Goal: Purchase product/service

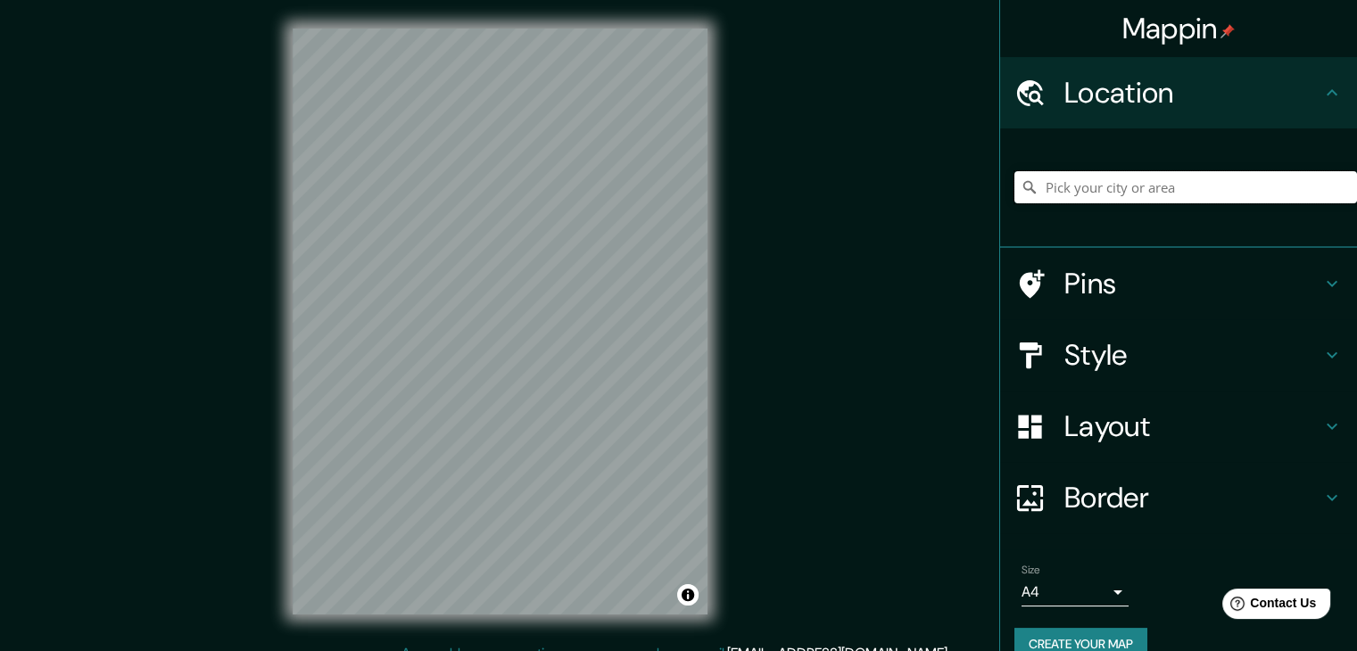
click at [1042, 188] on input "Pick your city or area" at bounding box center [1185, 187] width 343 height 32
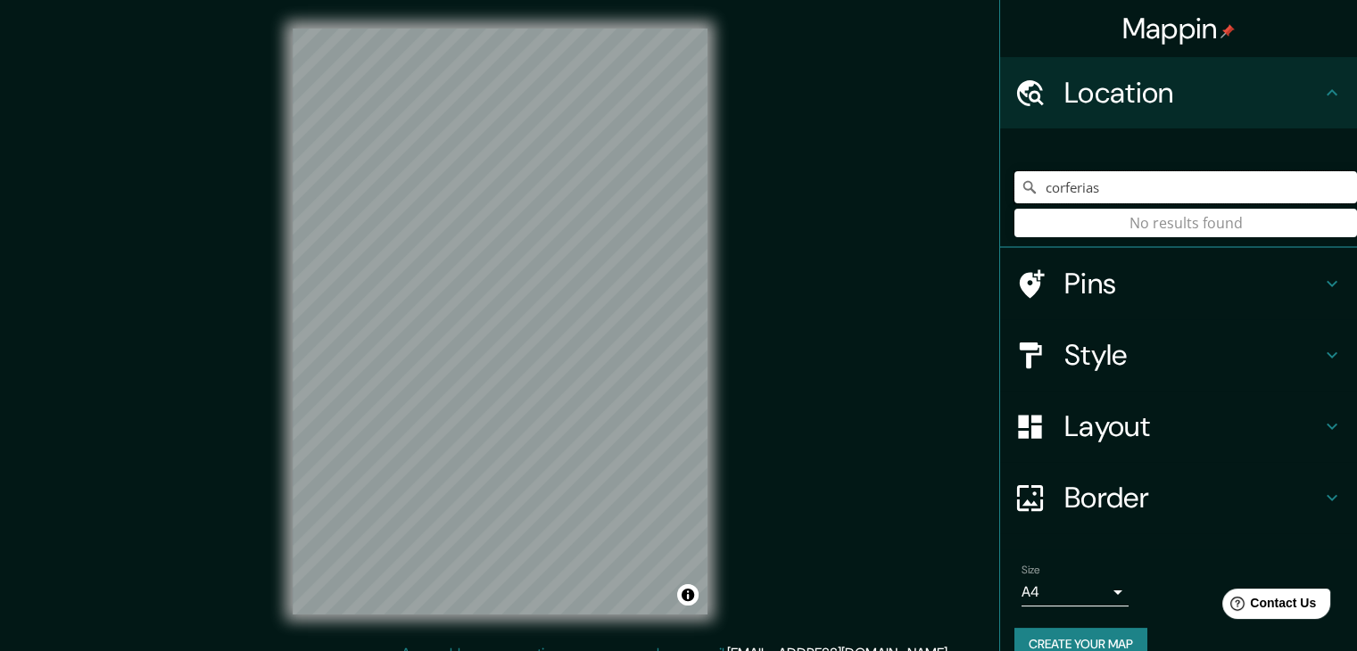
click at [1061, 194] on input "corferias" at bounding box center [1185, 187] width 343 height 32
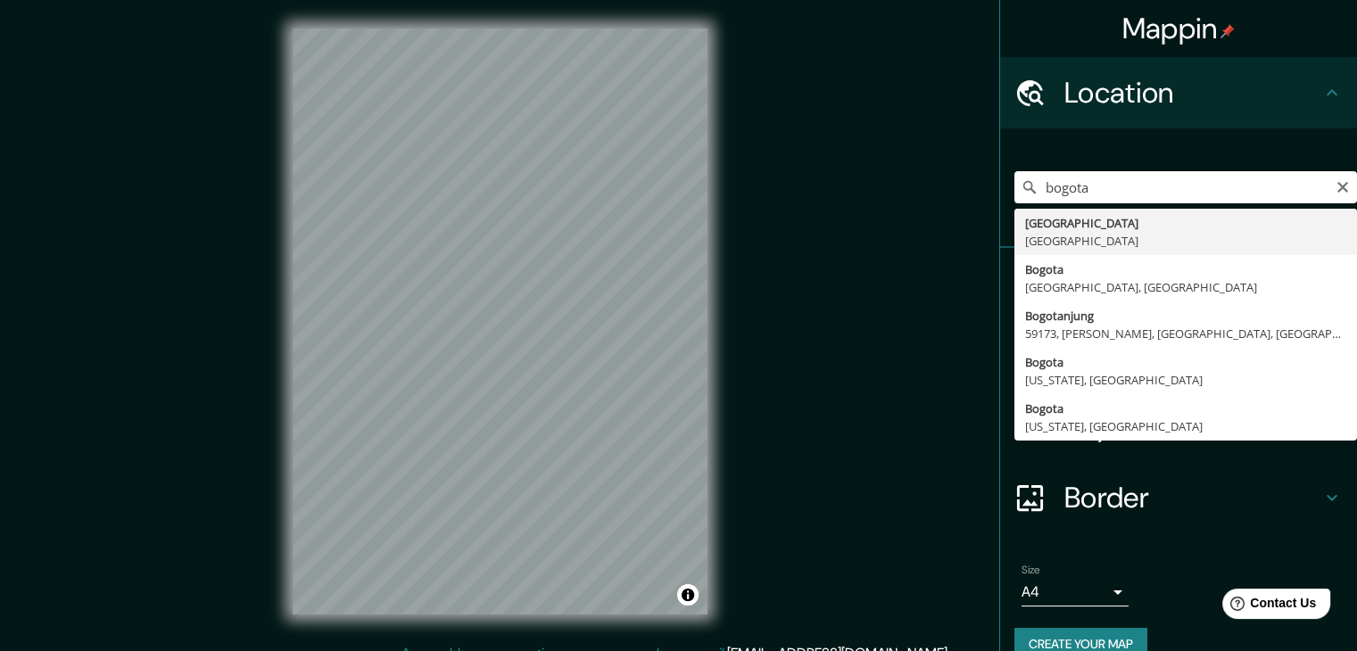
type input "[GEOGRAPHIC_DATA], [GEOGRAPHIC_DATA]"
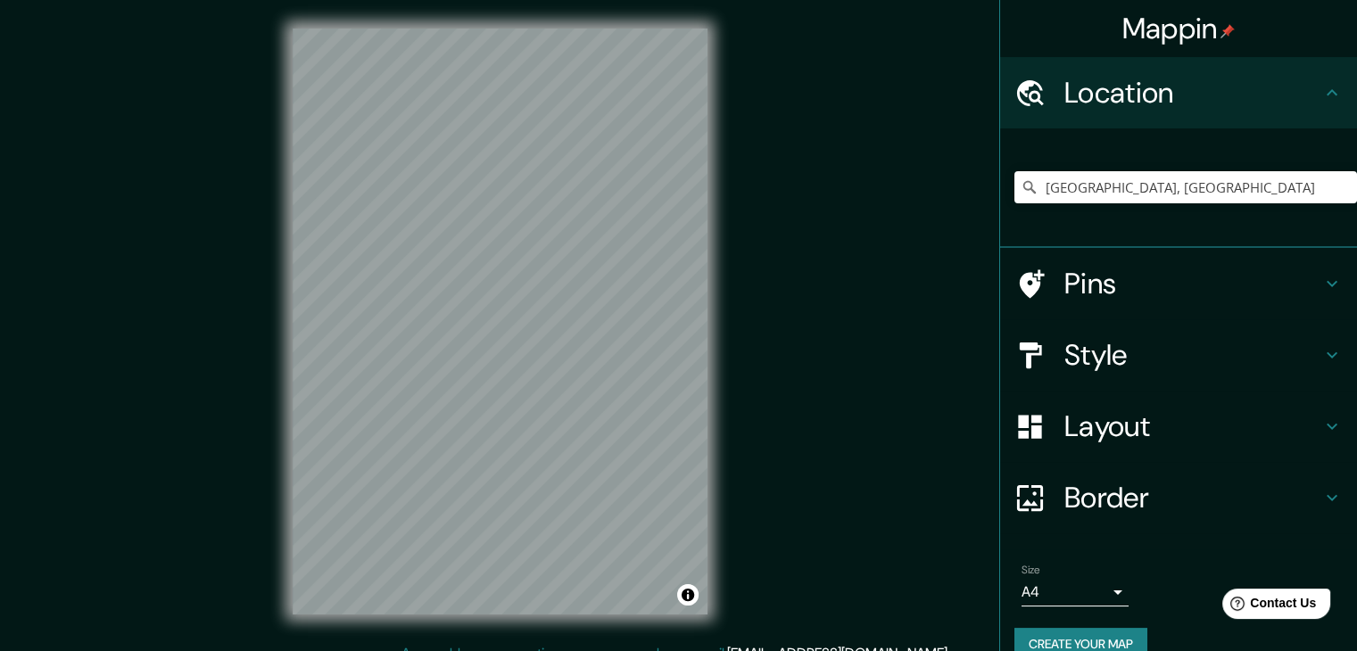
click at [1088, 599] on body "Mappin Location [GEOGRAPHIC_DATA], [GEOGRAPHIC_DATA] Pins Style Layout Border C…" at bounding box center [678, 325] width 1357 height 651
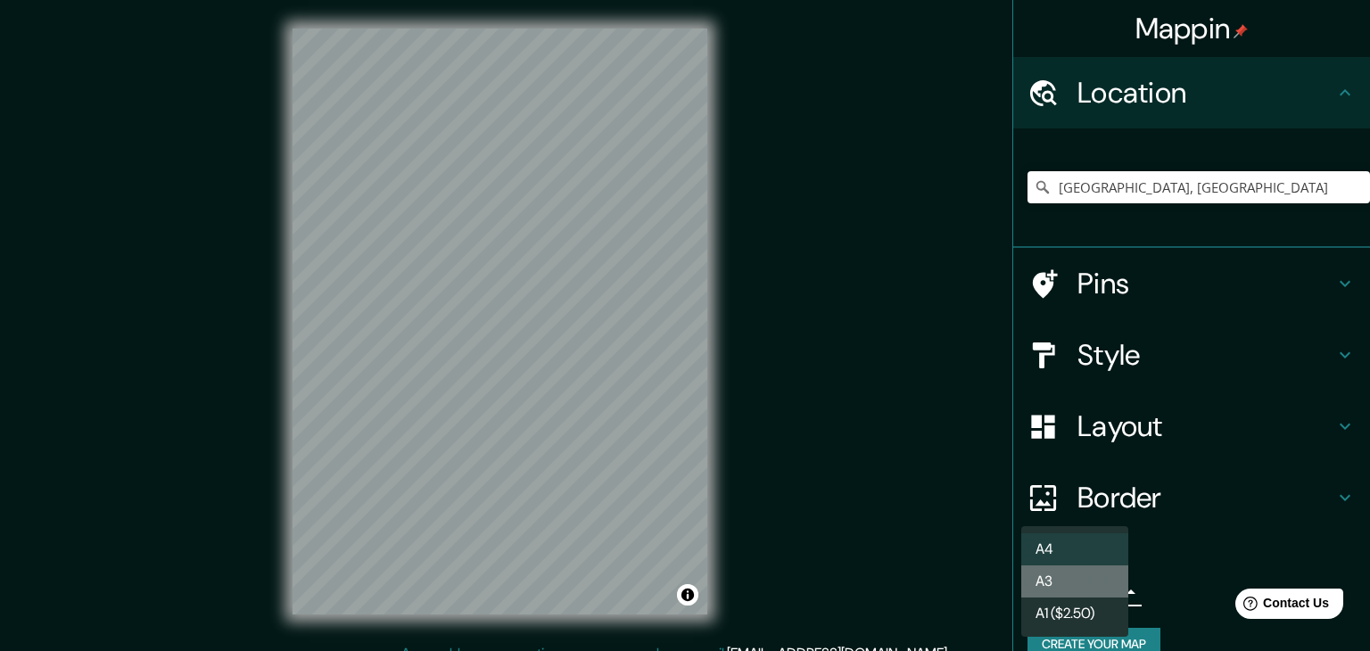
click at [1079, 589] on li "A3" at bounding box center [1074, 582] width 107 height 32
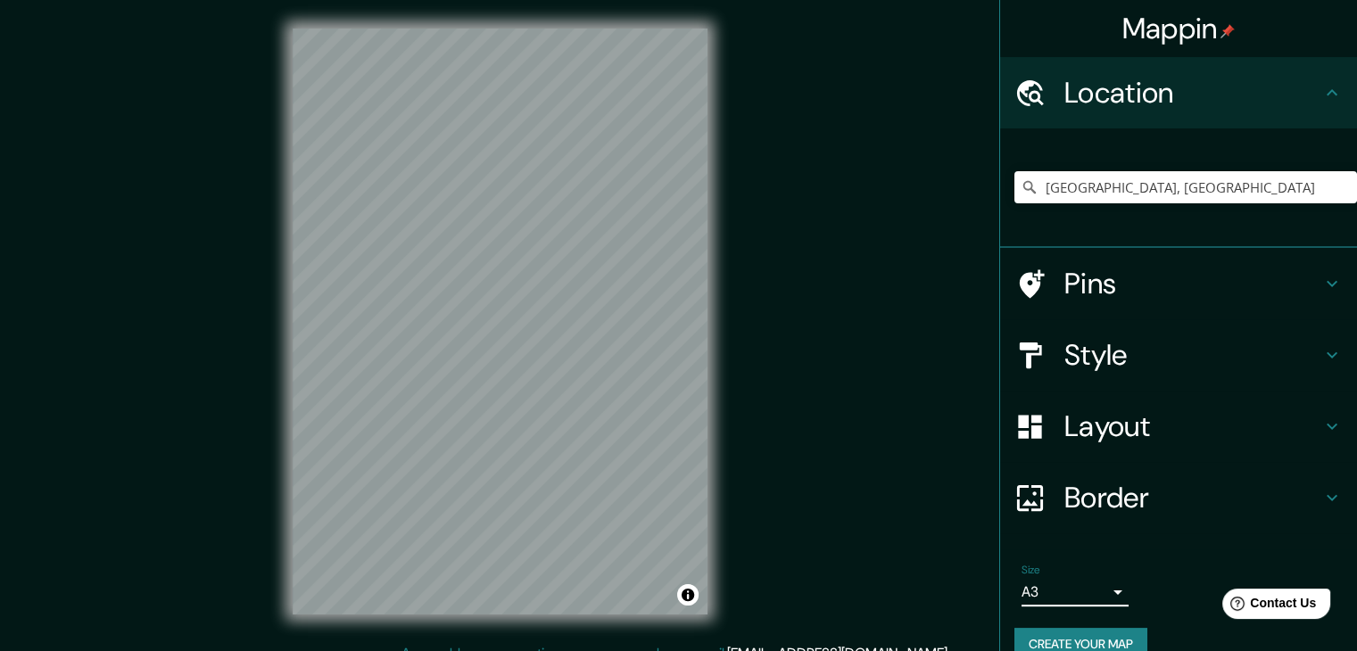
click at [1096, 593] on body "Mappin Location [GEOGRAPHIC_DATA], [GEOGRAPHIC_DATA] Pins Style Layout Border C…" at bounding box center [678, 325] width 1357 height 651
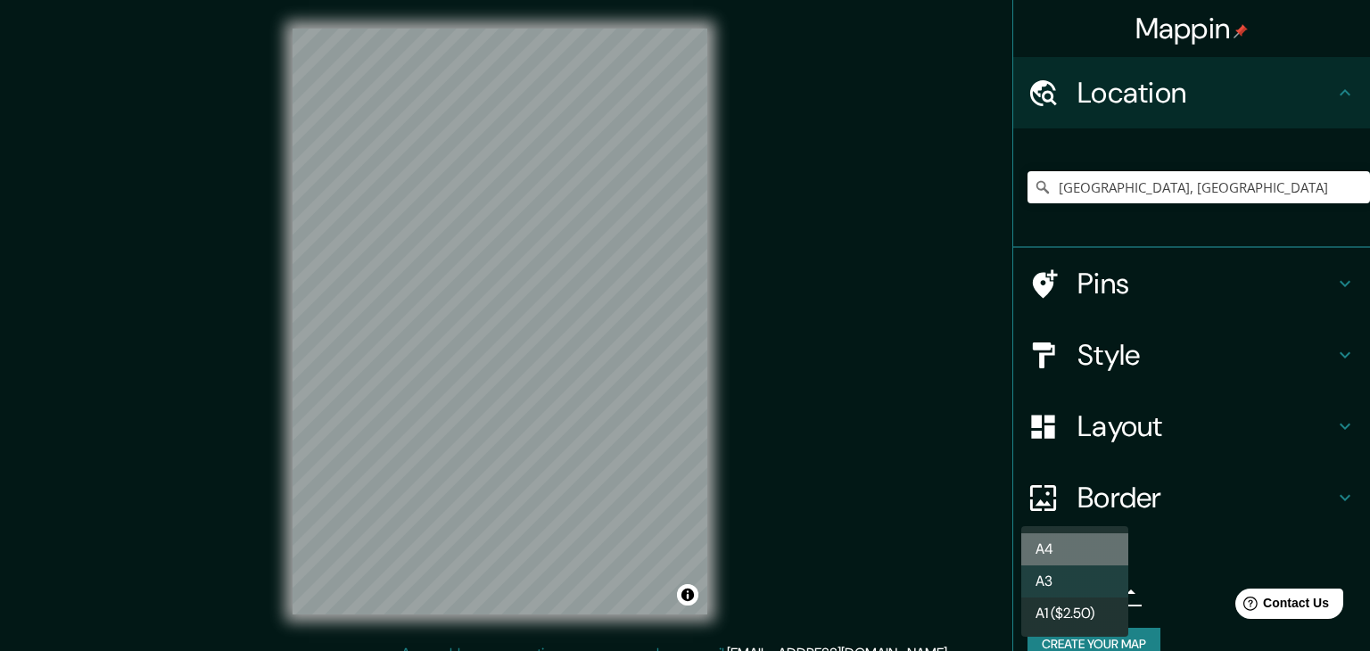
click at [1058, 550] on li "A4" at bounding box center [1074, 549] width 107 height 32
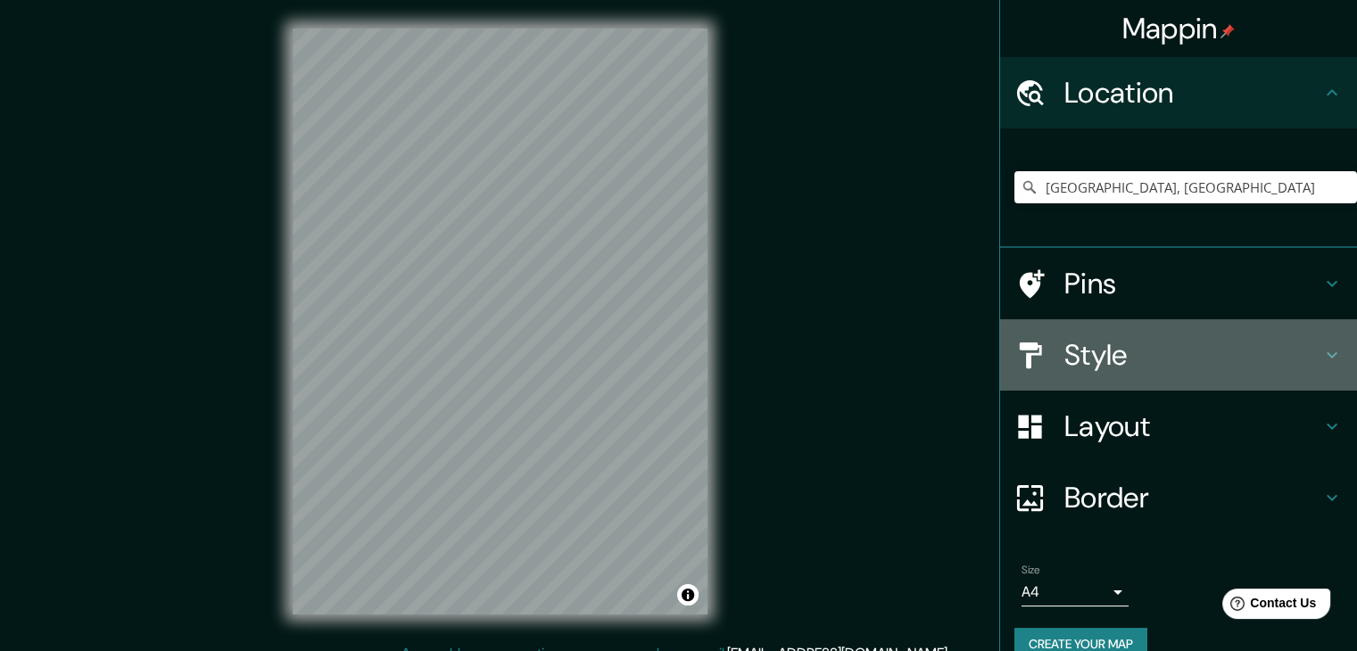
click at [1134, 347] on h4 "Style" at bounding box center [1192, 355] width 257 height 36
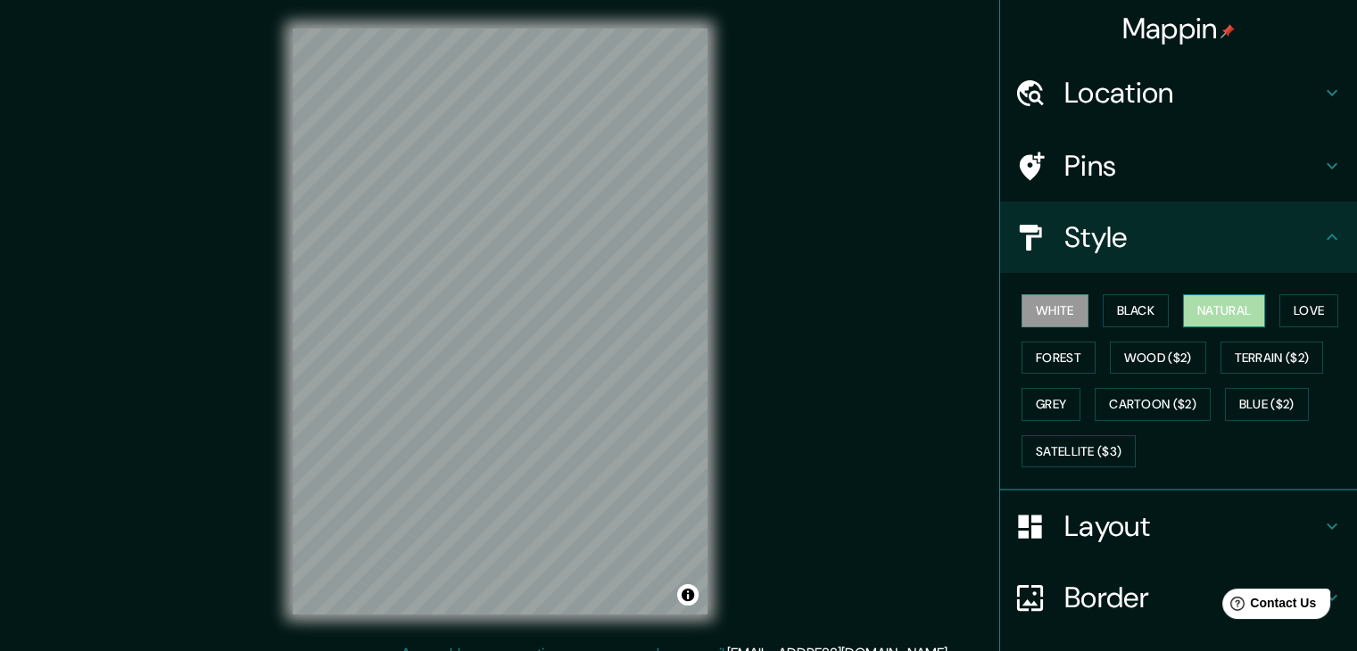
click at [1192, 312] on button "Natural" at bounding box center [1224, 310] width 82 height 33
click at [1131, 307] on button "Black" at bounding box center [1136, 310] width 67 height 33
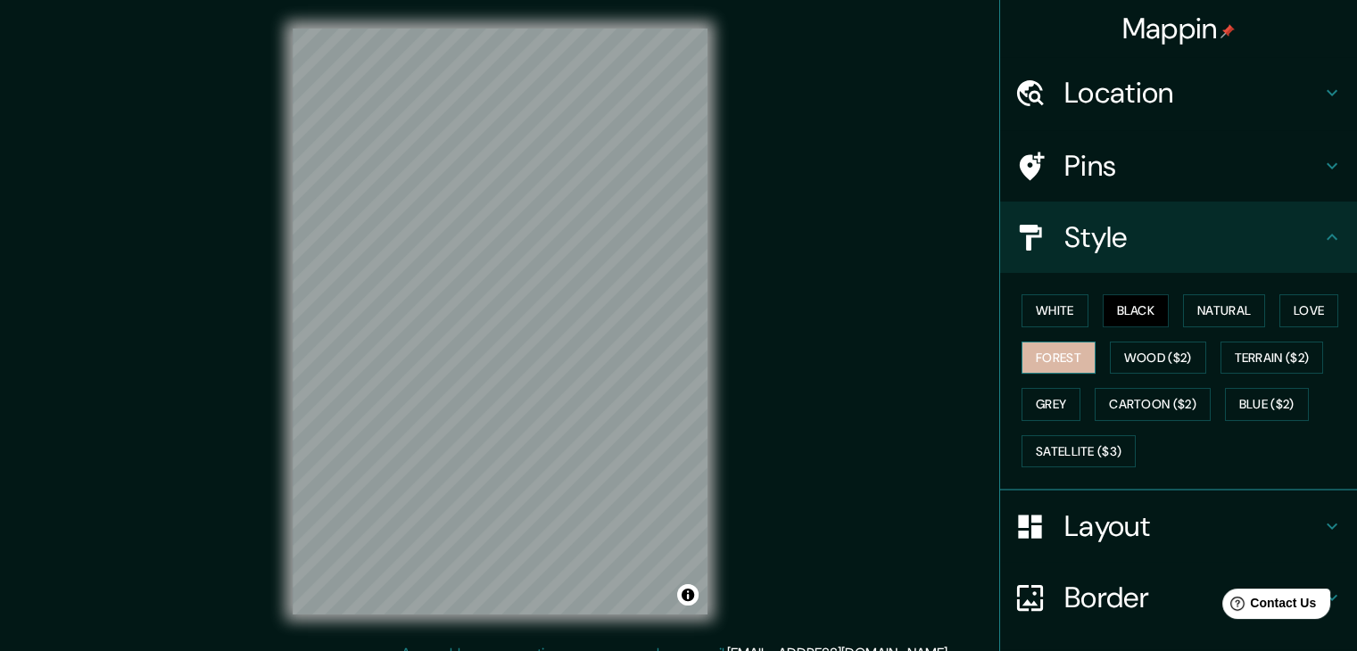
click at [1054, 351] on button "Forest" at bounding box center [1058, 358] width 74 height 33
click at [1300, 311] on button "Love" at bounding box center [1308, 310] width 59 height 33
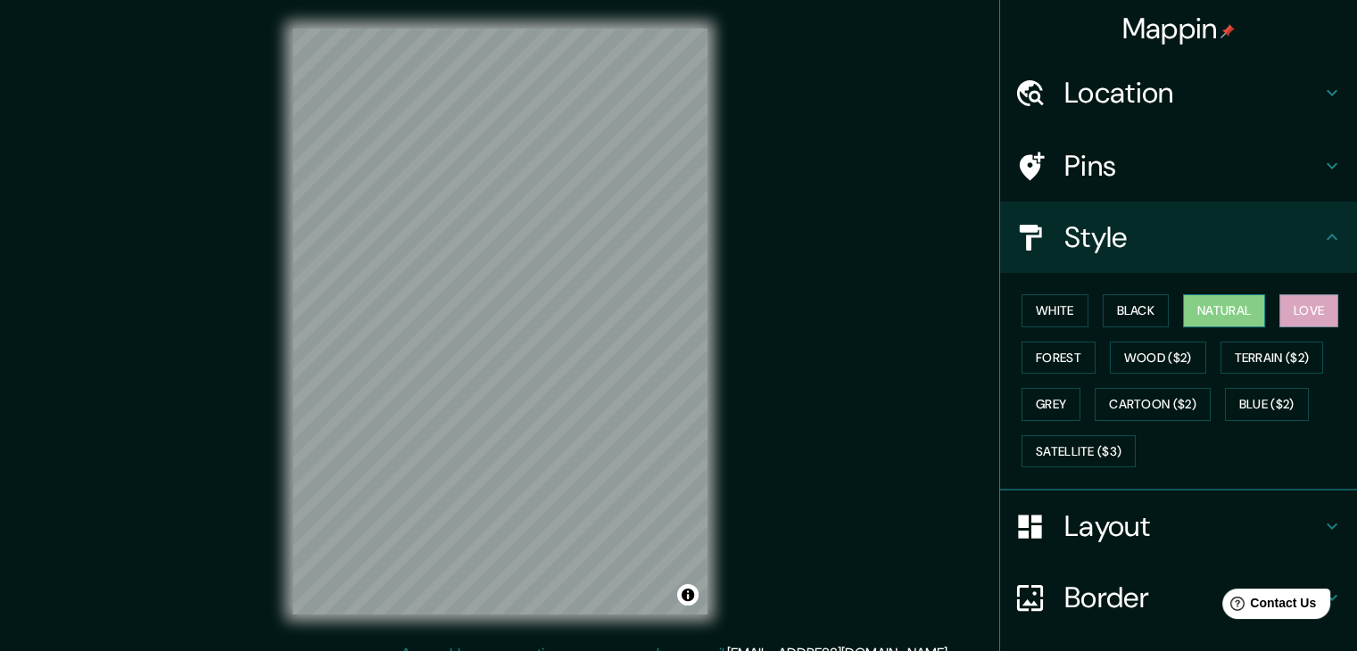
click at [1211, 311] on button "Natural" at bounding box center [1224, 310] width 82 height 33
click at [1038, 358] on button "Forest" at bounding box center [1058, 358] width 74 height 33
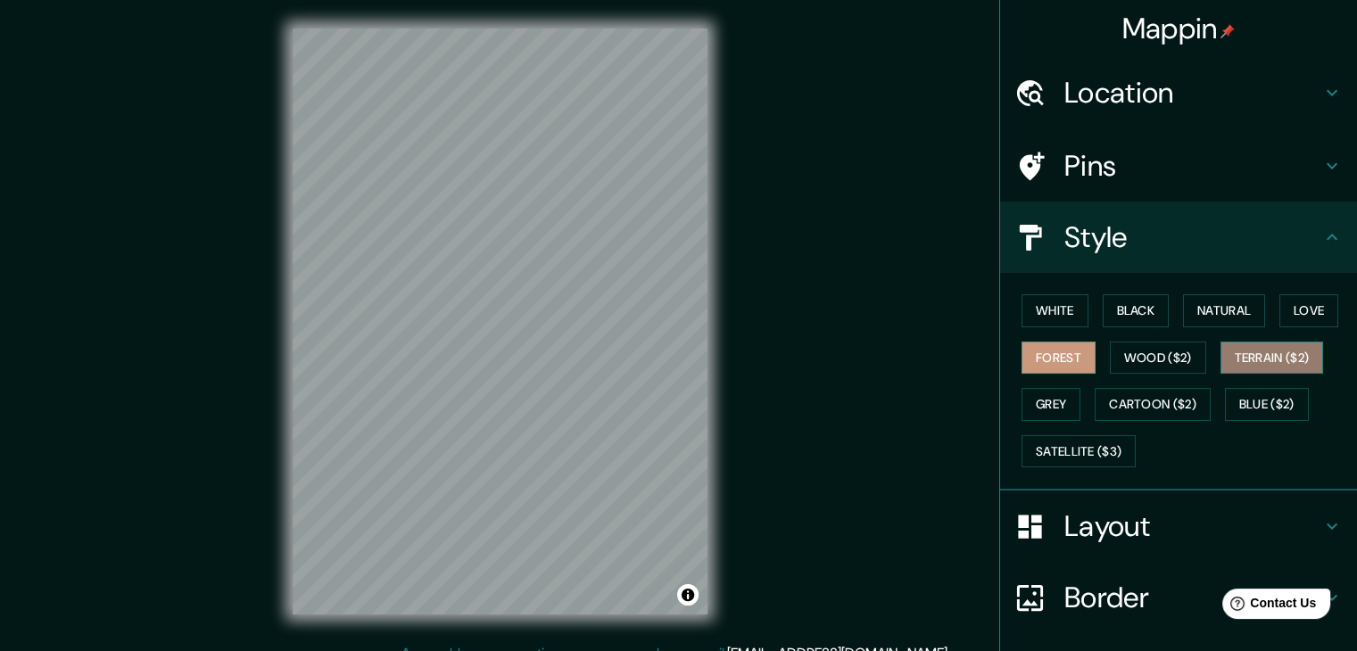
click at [1251, 369] on button "Terrain ($2)" at bounding box center [1271, 358] width 103 height 33
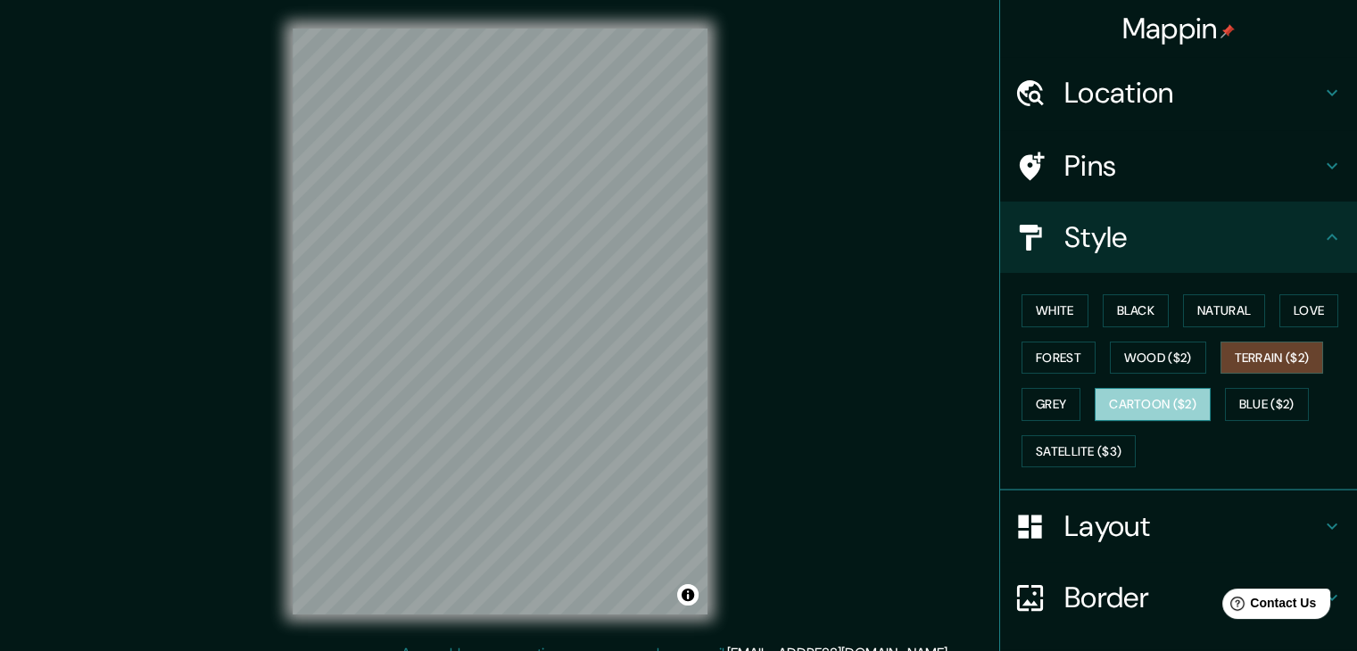
click at [1144, 400] on button "Cartoon ($2)" at bounding box center [1153, 404] width 116 height 33
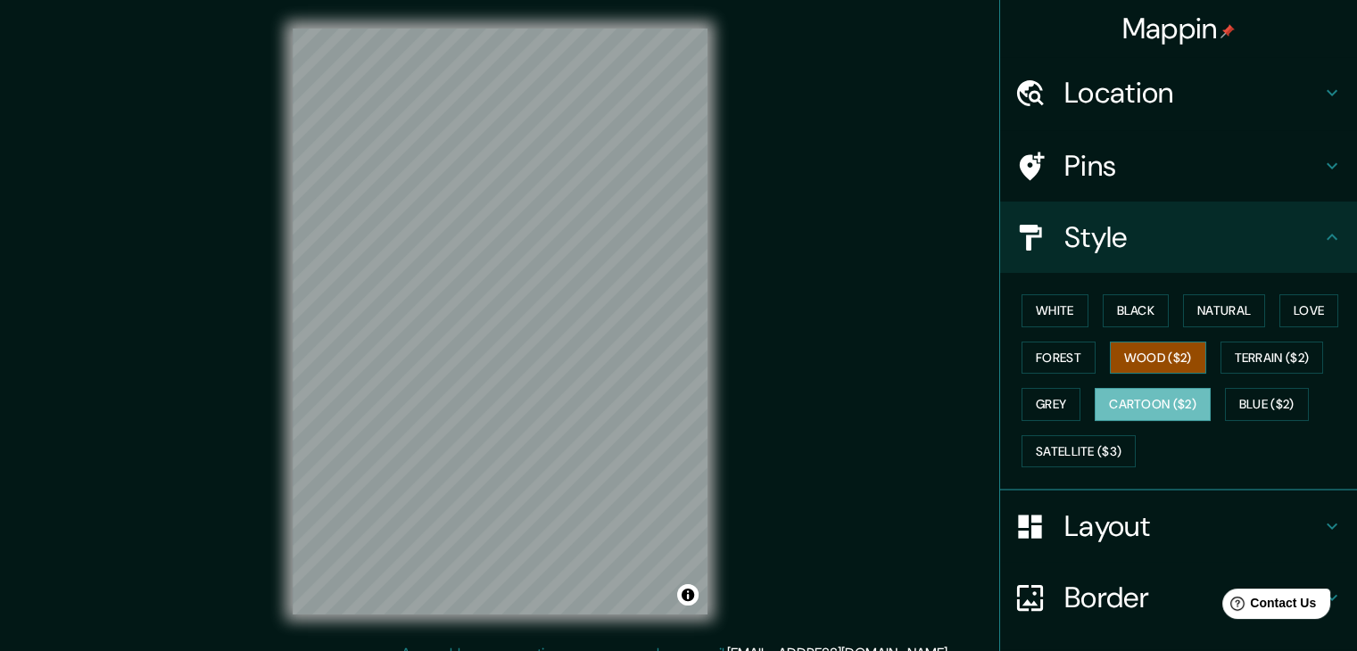
click at [1139, 366] on button "Wood ($2)" at bounding box center [1158, 358] width 96 height 33
click at [1046, 354] on button "Forest" at bounding box center [1058, 358] width 74 height 33
click at [1127, 358] on button "Wood ($2)" at bounding box center [1158, 358] width 96 height 33
click at [1036, 311] on button "White" at bounding box center [1054, 310] width 67 height 33
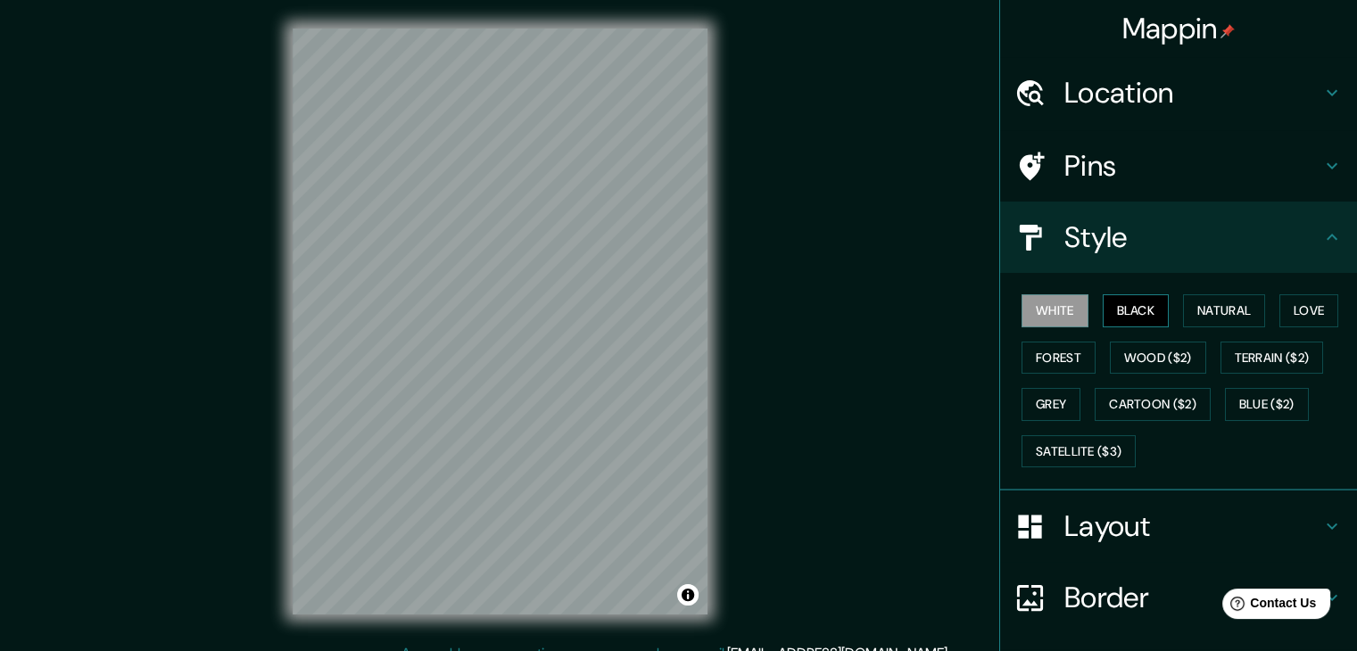
click at [1143, 304] on button "Black" at bounding box center [1136, 310] width 67 height 33
click at [1201, 302] on button "Natural" at bounding box center [1224, 310] width 82 height 33
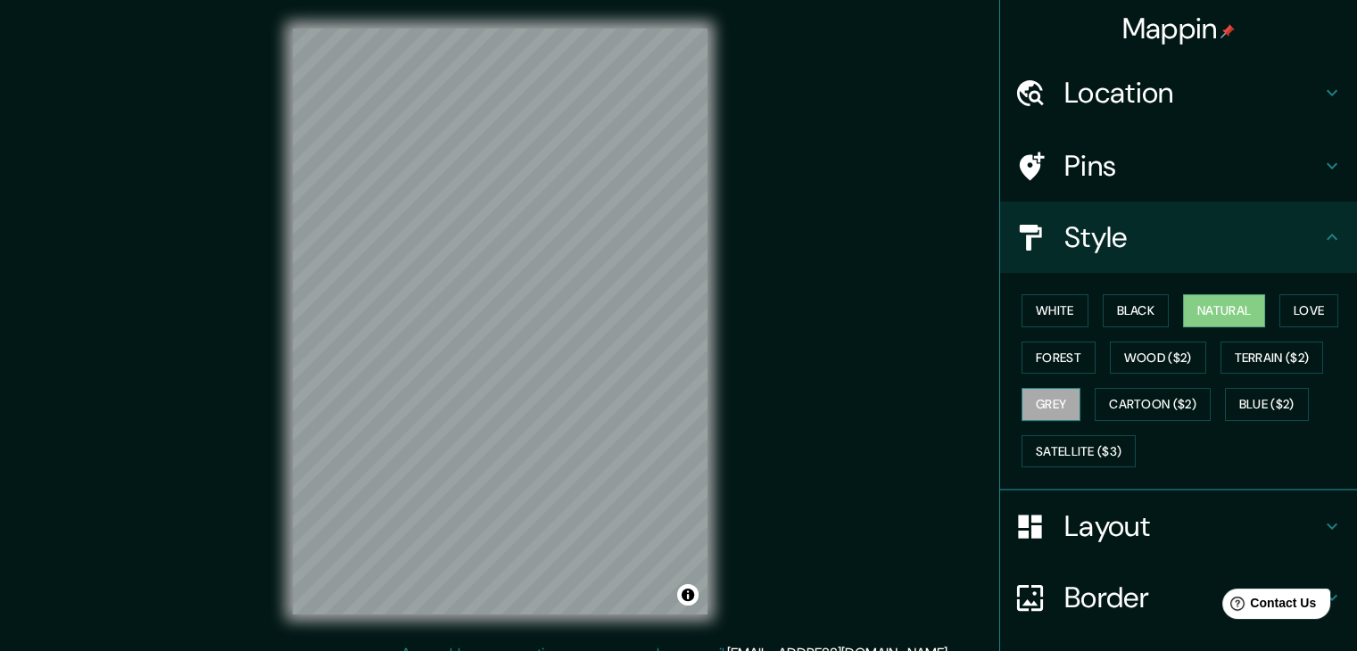
click at [1043, 395] on button "Grey" at bounding box center [1050, 404] width 59 height 33
click at [1046, 361] on button "Forest" at bounding box center [1058, 358] width 74 height 33
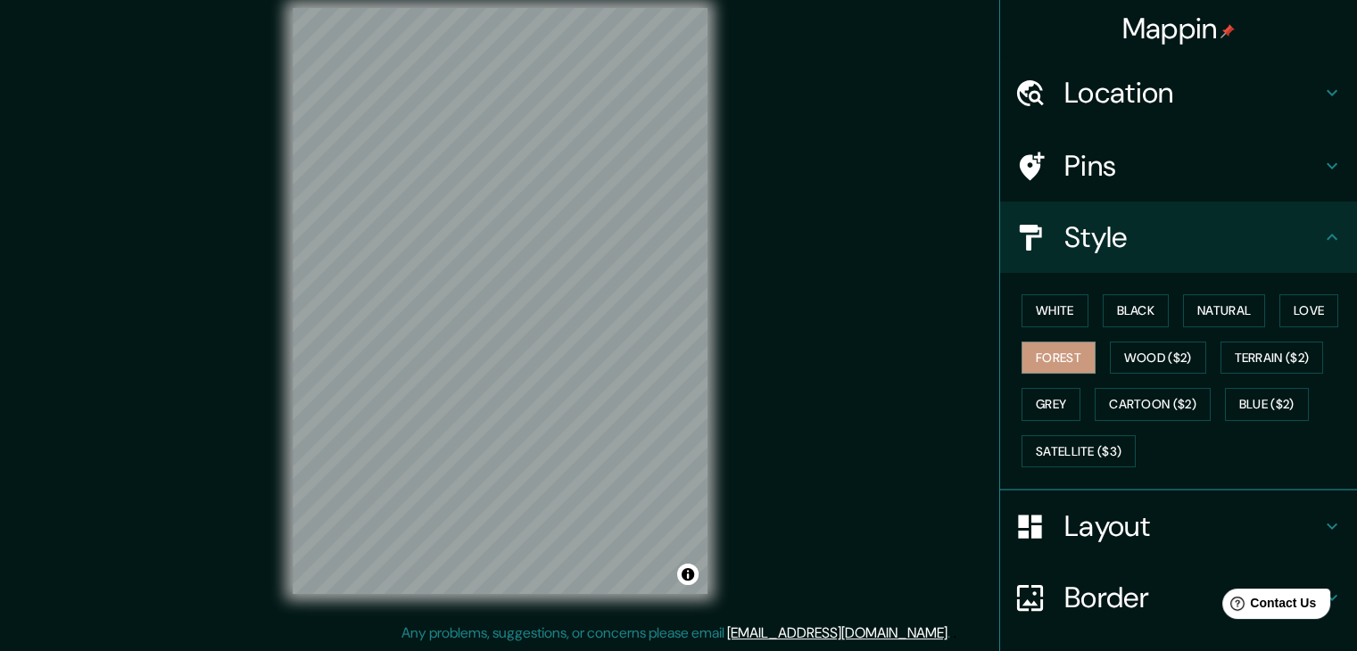
click at [1160, 159] on h4 "Pins" at bounding box center [1192, 166] width 257 height 36
